Goal: Find specific page/section: Find specific page/section

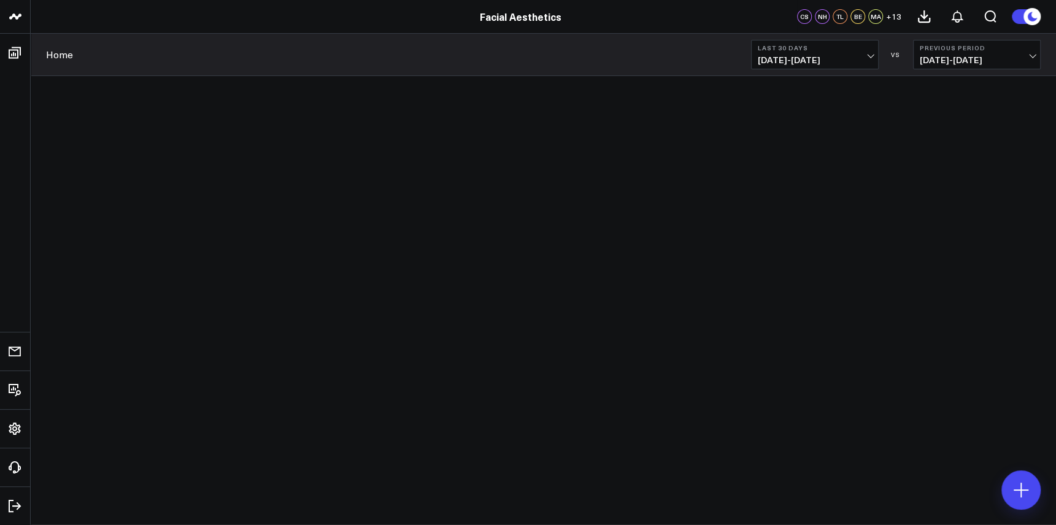
click at [721, 191] on div at bounding box center [543, 216] width 977 height 185
